Goal: Browse casually

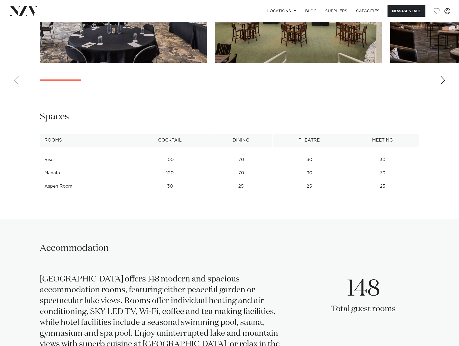
scroll to position [569, 0]
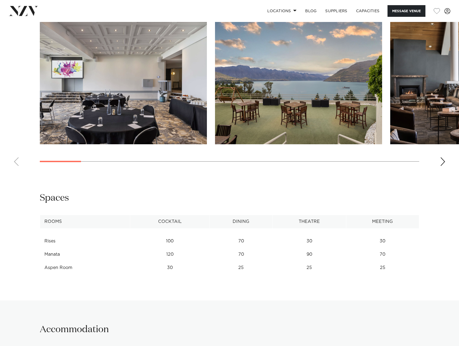
click at [442, 164] on div "Next slide" at bounding box center [442, 161] width 5 height 9
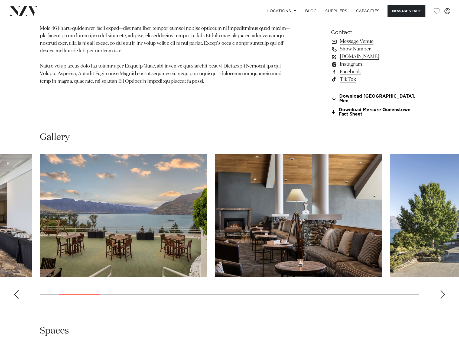
scroll to position [461, 0]
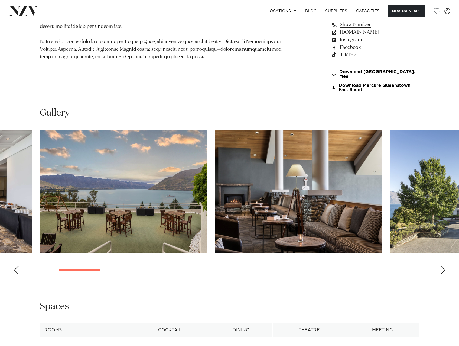
click at [17, 267] on div "Previous slide" at bounding box center [16, 270] width 5 height 9
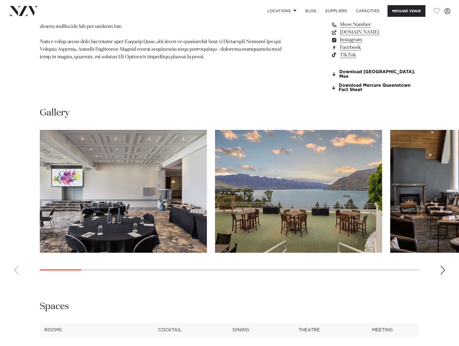
click at [17, 267] on swiper-container at bounding box center [229, 204] width 459 height 149
click at [442, 269] on div "Next slide" at bounding box center [442, 270] width 5 height 9
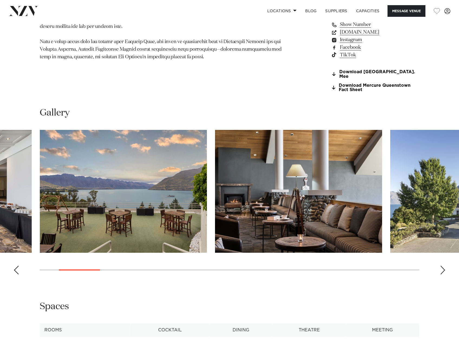
click at [443, 270] on div "Next slide" at bounding box center [442, 270] width 5 height 9
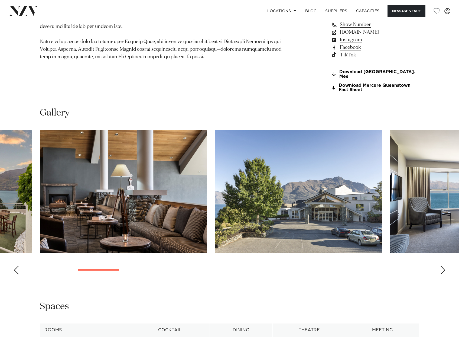
click at [443, 270] on div "Next slide" at bounding box center [442, 270] width 5 height 9
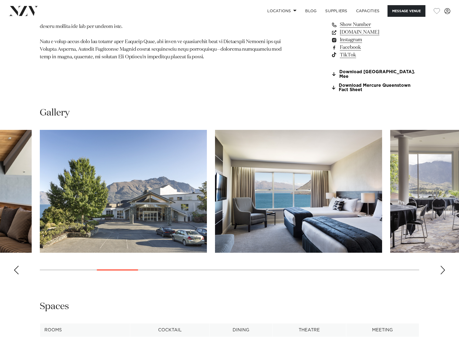
click at [443, 270] on div "Next slide" at bounding box center [442, 270] width 5 height 9
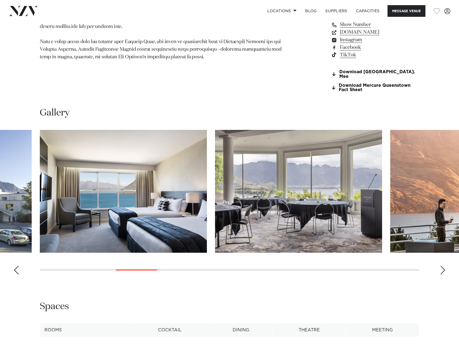
click at [443, 270] on div "Next slide" at bounding box center [442, 270] width 5 height 9
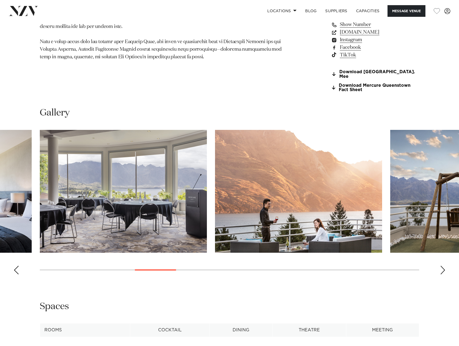
click at [443, 273] on div "Next slide" at bounding box center [442, 270] width 5 height 9
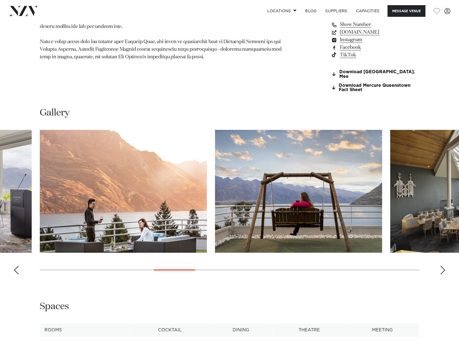
click at [445, 273] on div "Next slide" at bounding box center [442, 270] width 5 height 9
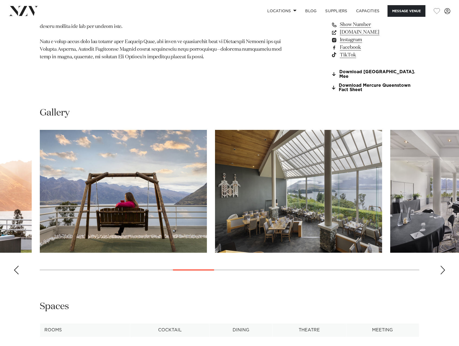
click at [445, 273] on div "Next slide" at bounding box center [442, 270] width 5 height 9
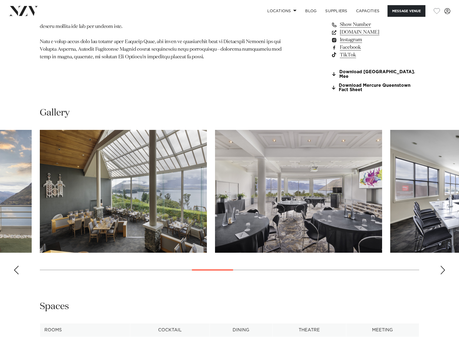
click at [445, 273] on div "Next slide" at bounding box center [442, 270] width 5 height 9
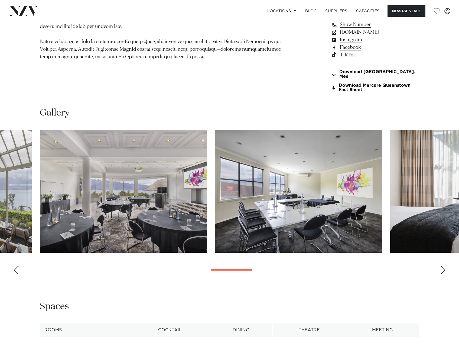
click at [445, 273] on div "Next slide" at bounding box center [442, 270] width 5 height 9
